Goal: Information Seeking & Learning: Learn about a topic

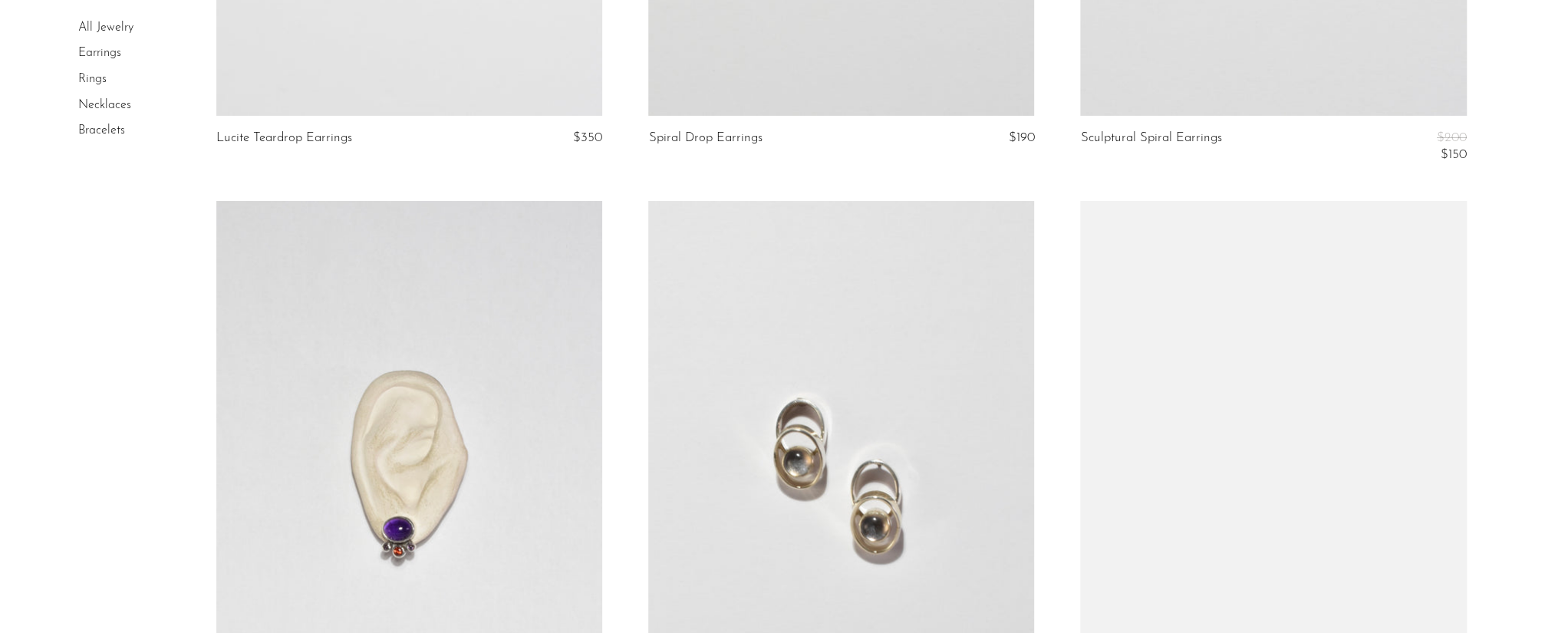
scroll to position [7184, 0]
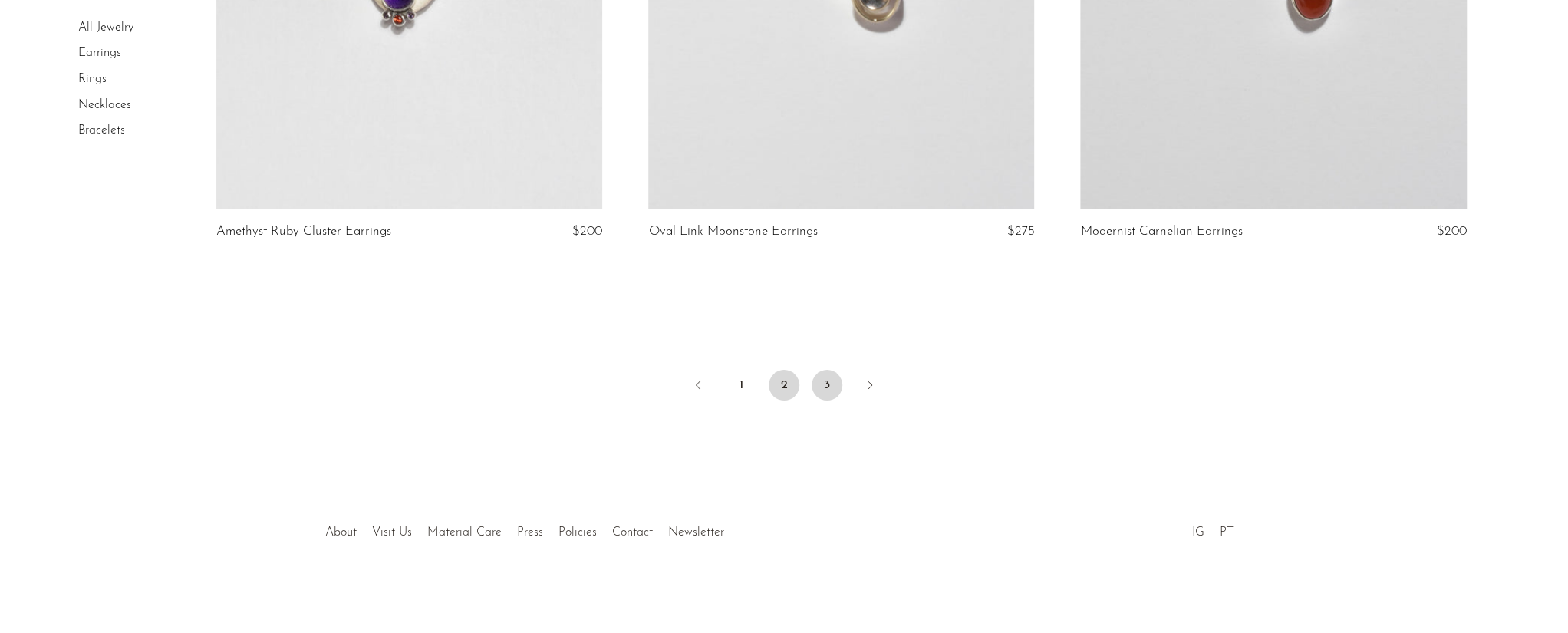
click at [827, 375] on link "3" at bounding box center [827, 385] width 31 height 31
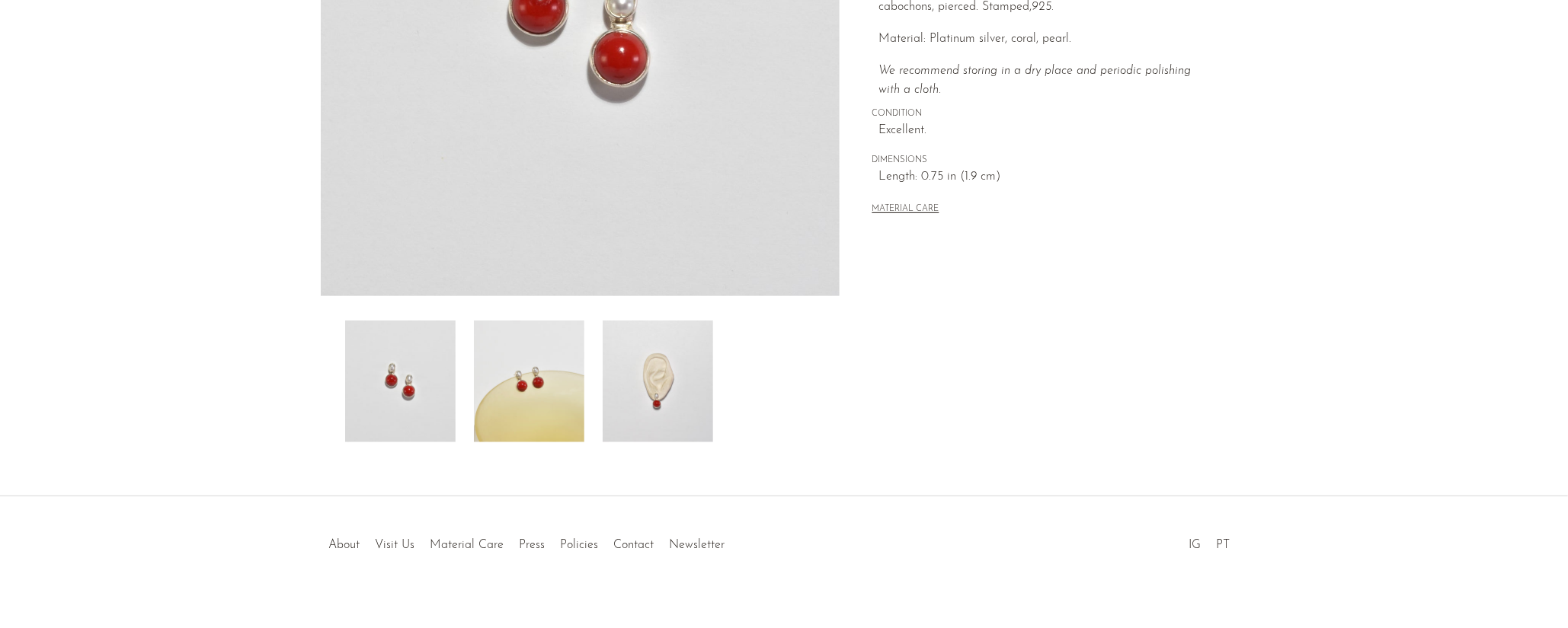
scroll to position [364, 0]
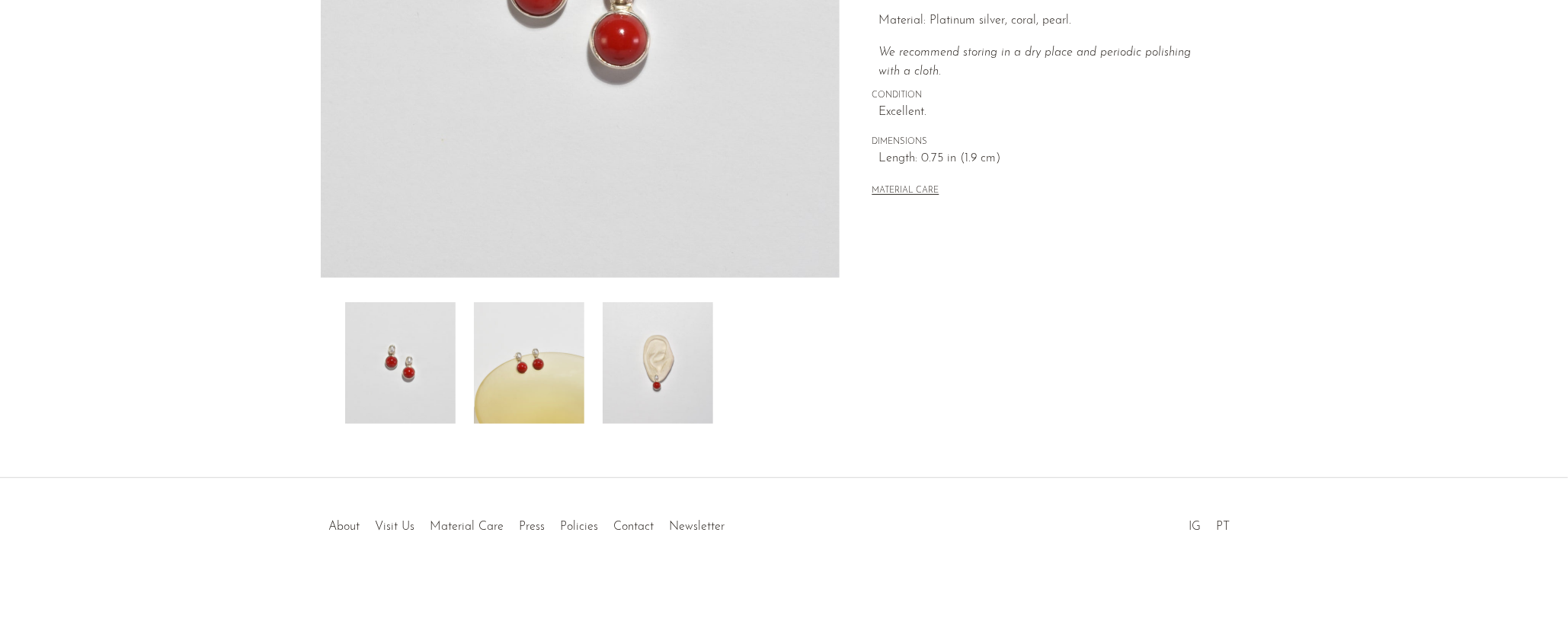
click at [539, 358] on img at bounding box center [529, 363] width 110 height 122
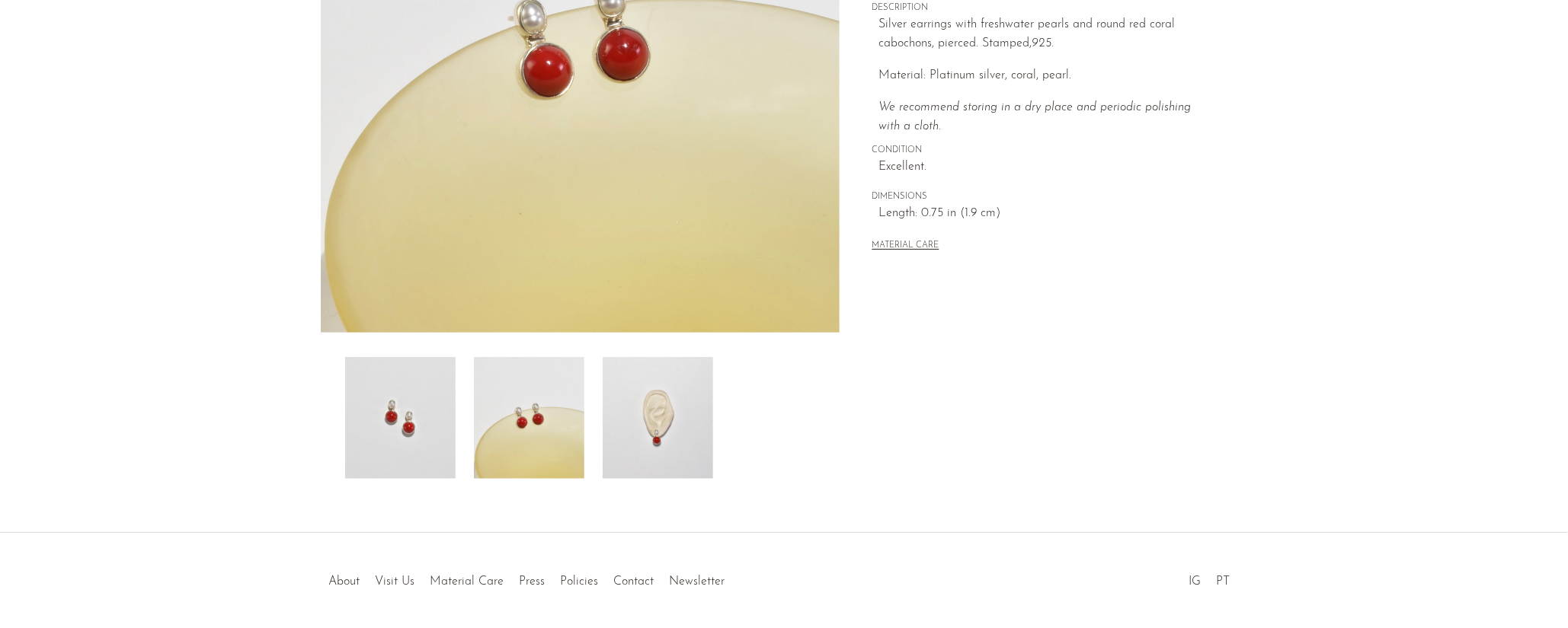
scroll to position [236, 0]
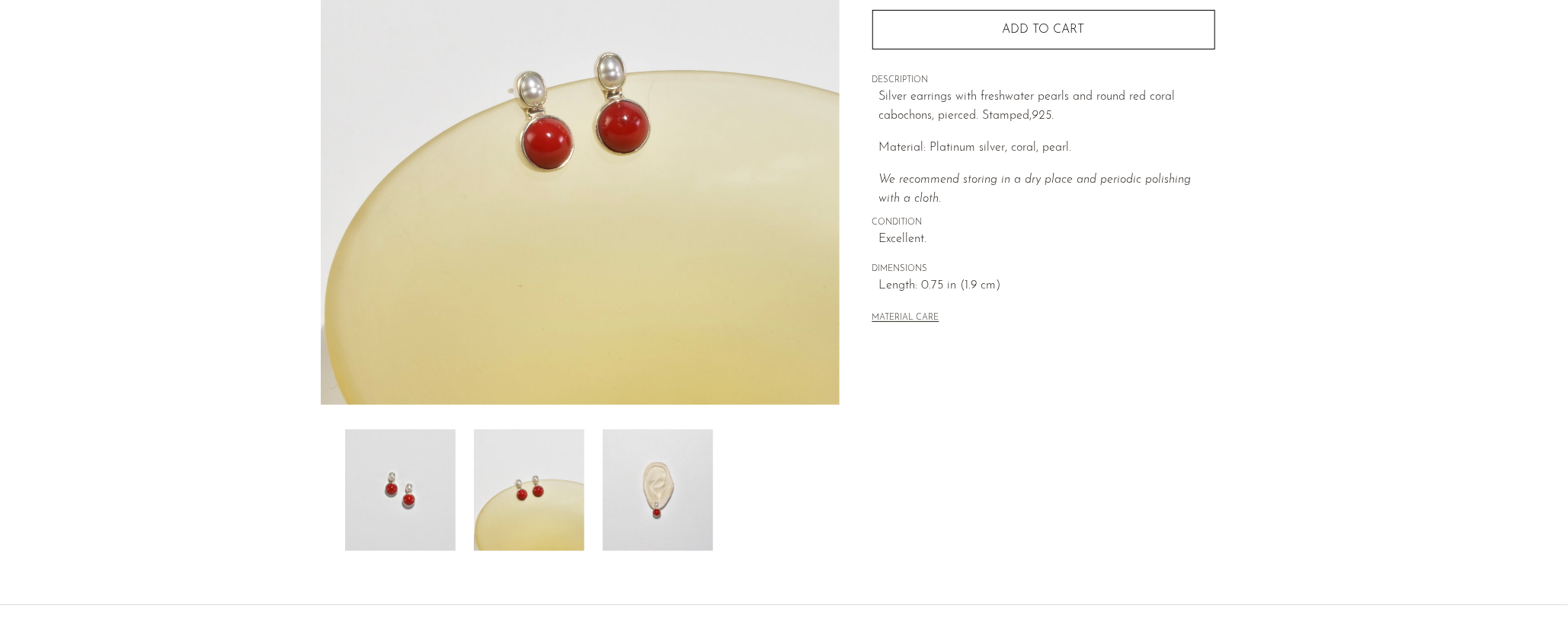
click at [665, 496] on img at bounding box center [658, 491] width 110 height 122
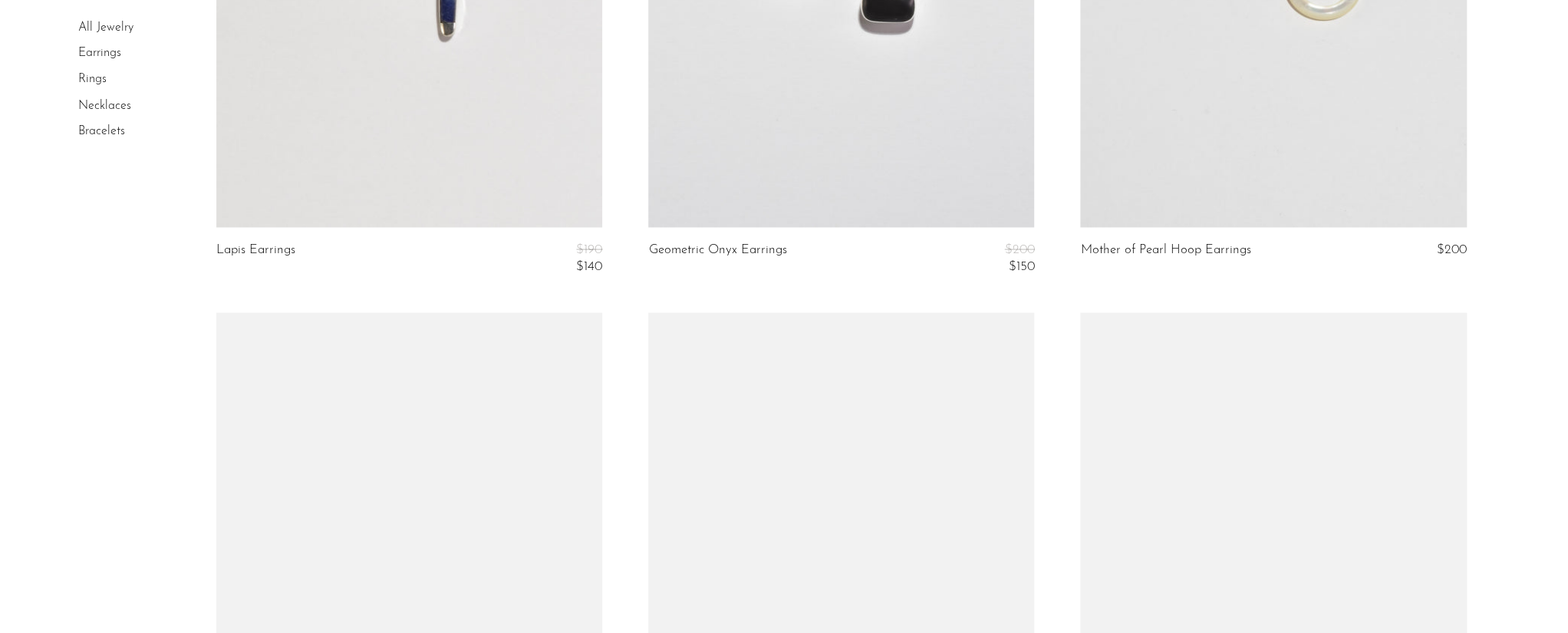
scroll to position [2046, 0]
